Goal: Use online tool/utility: Utilize a website feature to perform a specific function

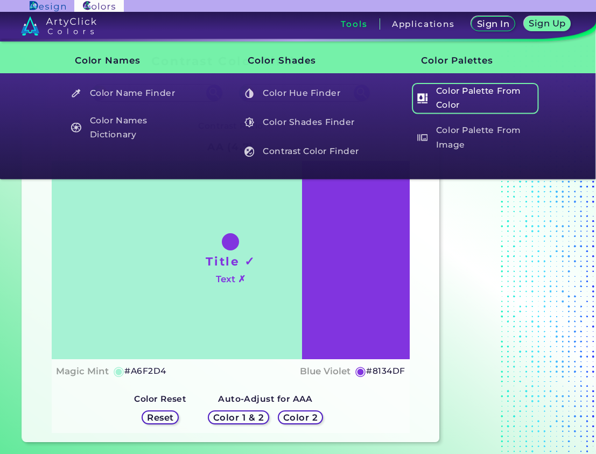
click at [448, 103] on h5 "Color Palette From Color" at bounding box center [476, 98] width 127 height 31
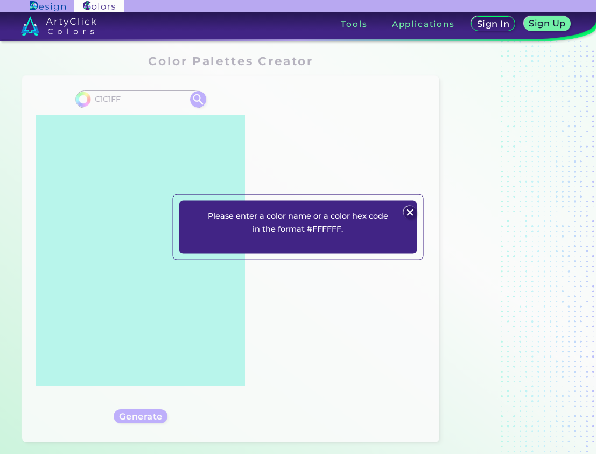
click at [404, 211] on img at bounding box center [409, 212] width 13 height 13
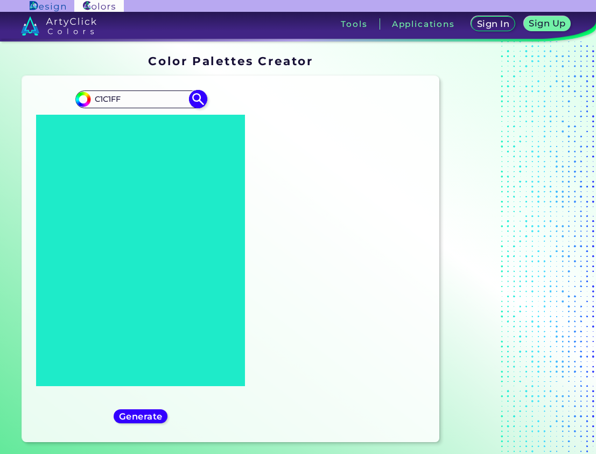
click at [93, 101] on input "C1C1FF" at bounding box center [140, 99] width 100 height 15
type input "#C1C1FF"
type input "#c1c1ff"
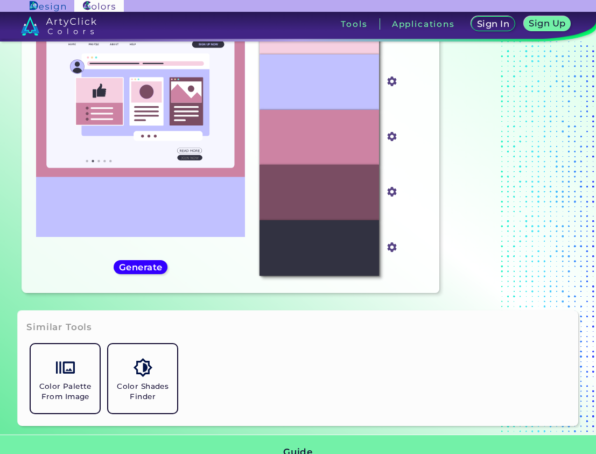
scroll to position [178, 0]
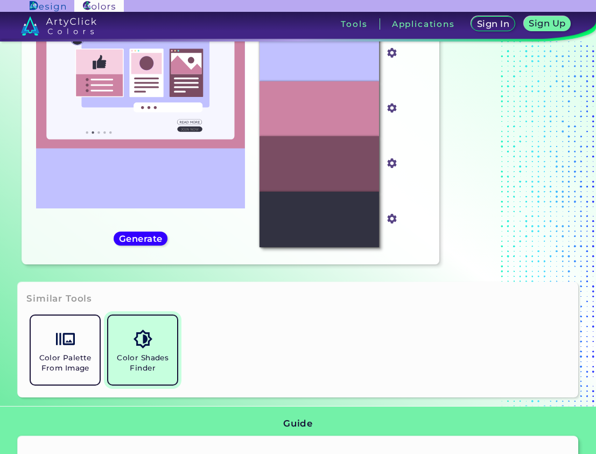
click at [150, 365] on h5 "Color Shades Finder" at bounding box center [143, 363] width 60 height 20
